Goal: Task Accomplishment & Management: Use online tool/utility

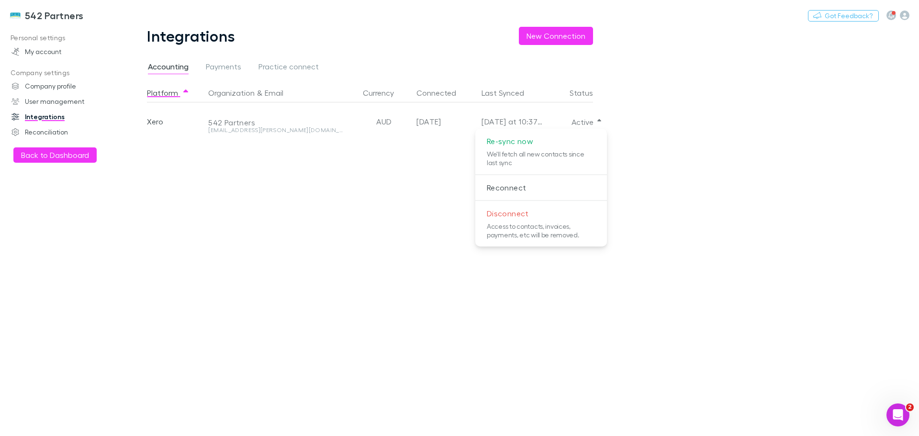
click at [257, 200] on div at bounding box center [459, 218] width 919 height 436
drag, startPoint x: 36, startPoint y: 155, endPoint x: 48, endPoint y: 159, distance: 12.9
click at [36, 155] on button "Back to Dashboard" at bounding box center [54, 154] width 83 height 15
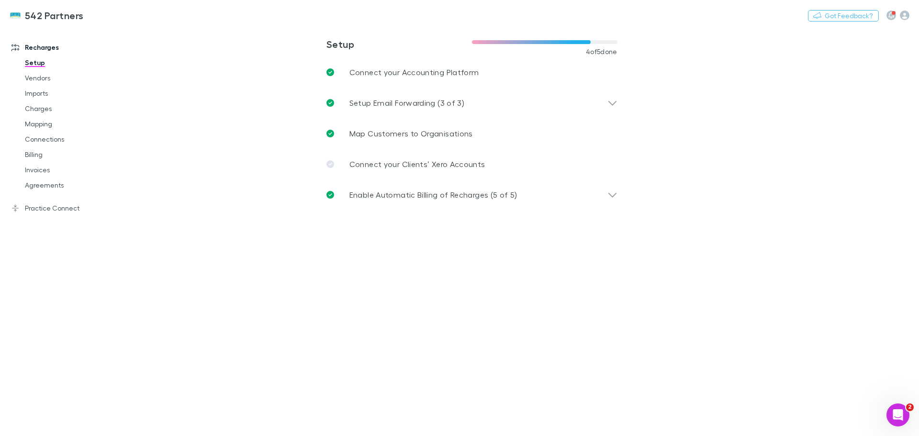
click at [35, 186] on link "Agreements" at bounding box center [72, 185] width 114 height 15
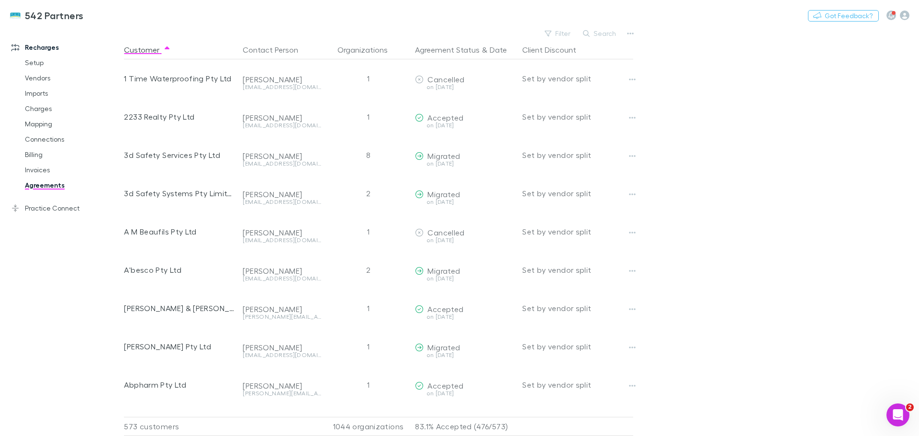
click at [29, 157] on link "Billing" at bounding box center [72, 154] width 114 height 15
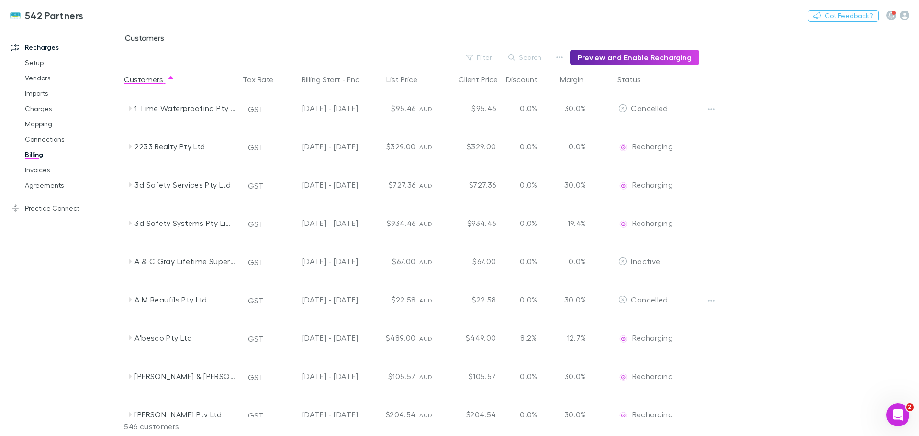
click at [533, 52] on button "Search" at bounding box center [526, 57] width 44 height 11
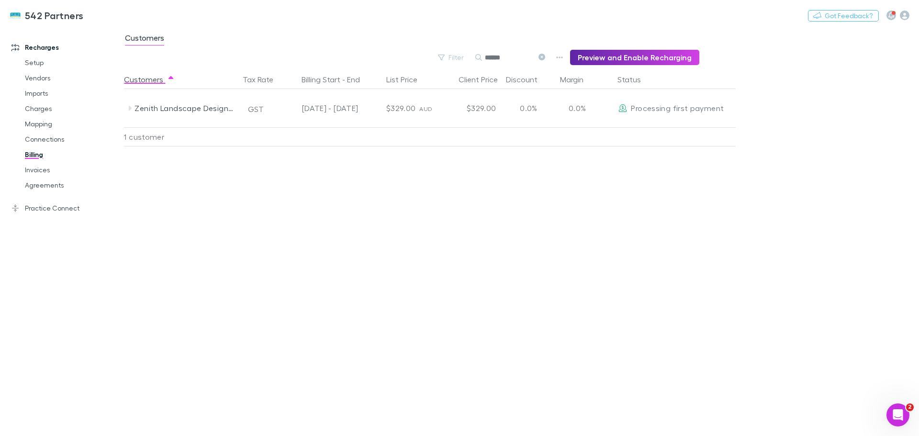
type input "******"
